Goal: Find specific page/section: Find specific page/section

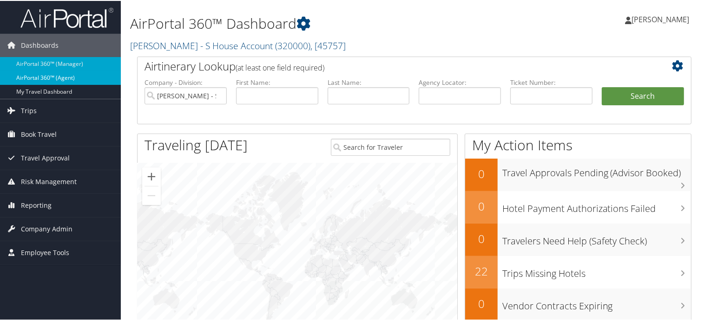
click at [55, 82] on link "AirPortal 360™ (Agent)" at bounding box center [60, 77] width 121 height 14
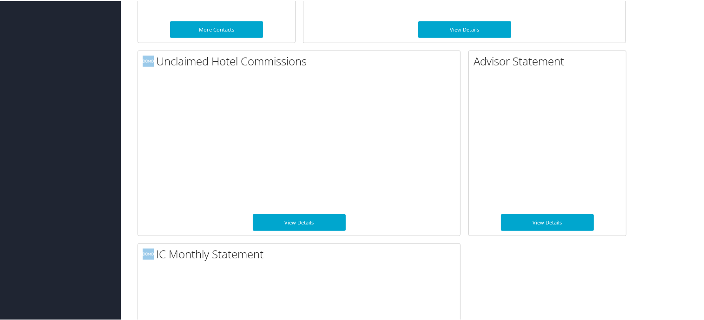
scroll to position [608, 0]
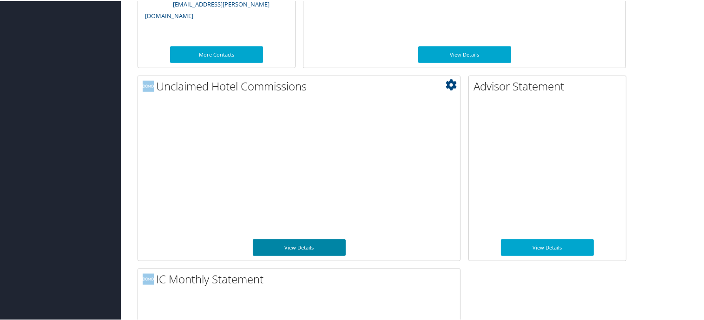
click at [276, 248] on link "View Details" at bounding box center [299, 247] width 93 height 17
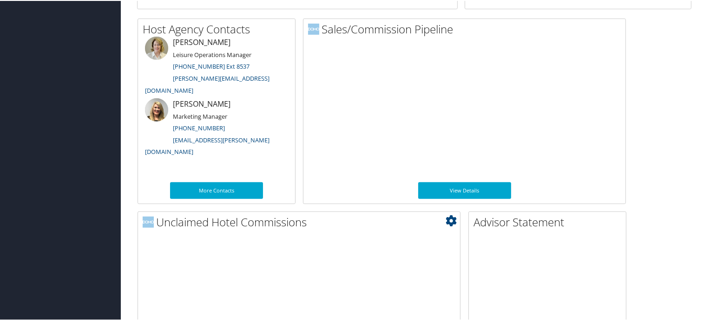
scroll to position [469, 0]
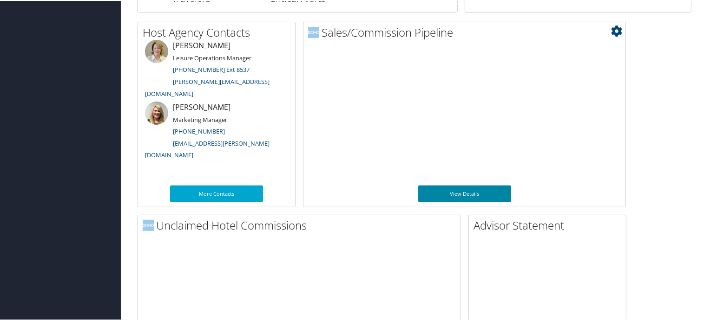
click at [450, 189] on link "View Details" at bounding box center [464, 193] width 93 height 17
